Goal: Task Accomplishment & Management: Manage account settings

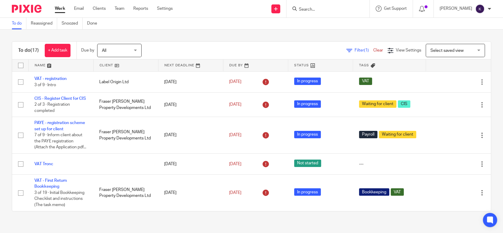
click at [146, 23] on div "To do Reassigned Snoozed Done" at bounding box center [251, 24] width 503 height 12
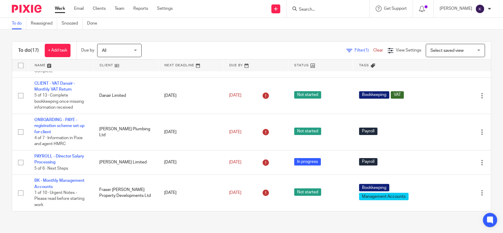
scroll to position [284, 0]
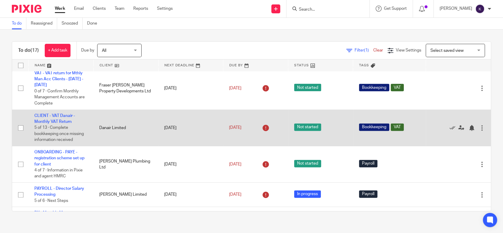
drag, startPoint x: 59, startPoint y: 137, endPoint x: 64, endPoint y: 137, distance: 4.5
click at [59, 124] on link "CLIENT - VAT Danair - Monthly VAT Return" at bounding box center [54, 119] width 41 height 10
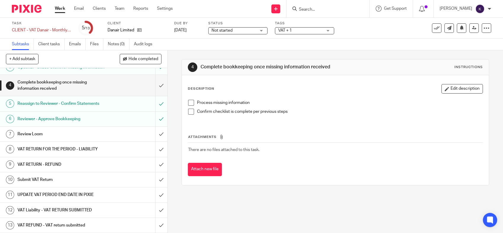
scroll to position [50, 0]
drag, startPoint x: 80, startPoint y: 133, endPoint x: 88, endPoint y: 131, distance: 8.1
click at [80, 133] on h1 "Review Loom" at bounding box center [61, 134] width 88 height 9
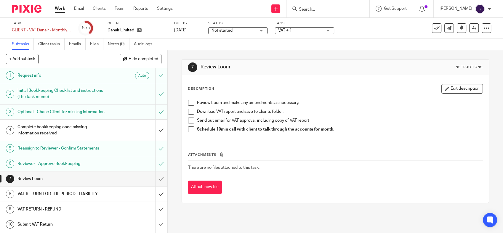
click at [97, 168] on h1 "Reviewer - Approve Bookkeeping" at bounding box center [61, 163] width 88 height 9
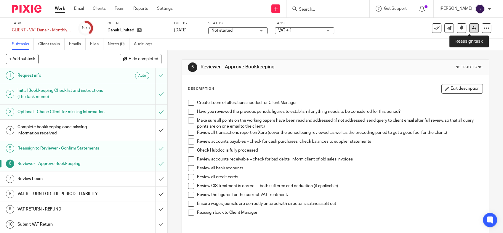
click at [472, 26] on icon at bounding box center [474, 28] width 4 height 4
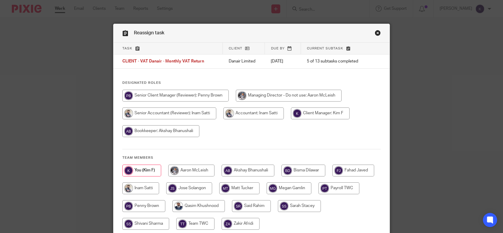
click at [250, 169] on input "radio" at bounding box center [247, 171] width 53 height 12
radio input "true"
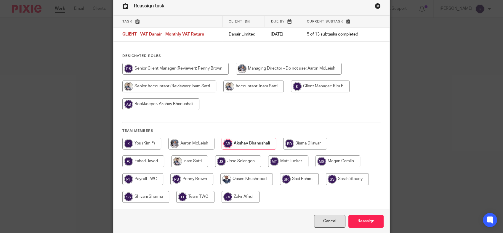
scroll to position [51, 0]
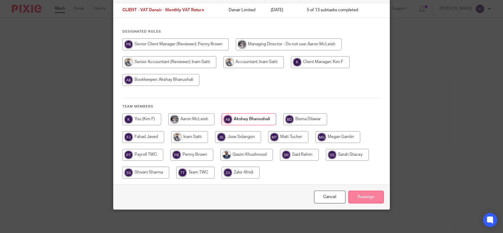
click at [362, 199] on input "Reassign" at bounding box center [365, 197] width 35 height 13
